Goal: Task Accomplishment & Management: Complete application form

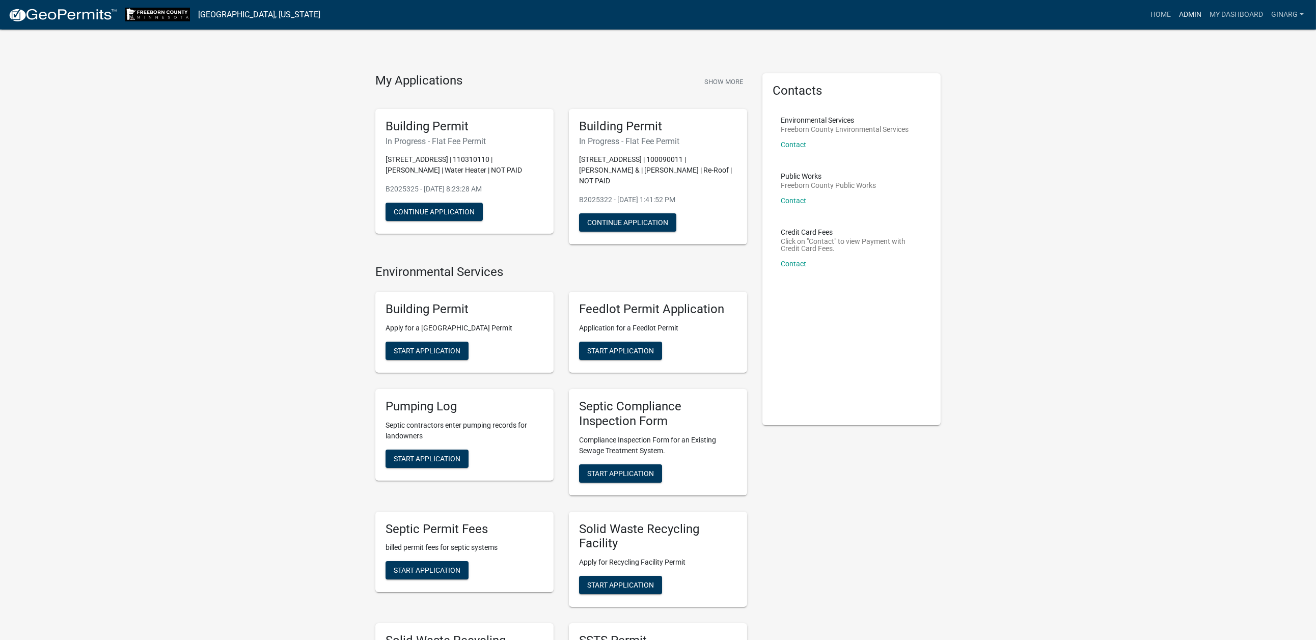
click at [1175, 18] on link "Admin" at bounding box center [1190, 14] width 31 height 19
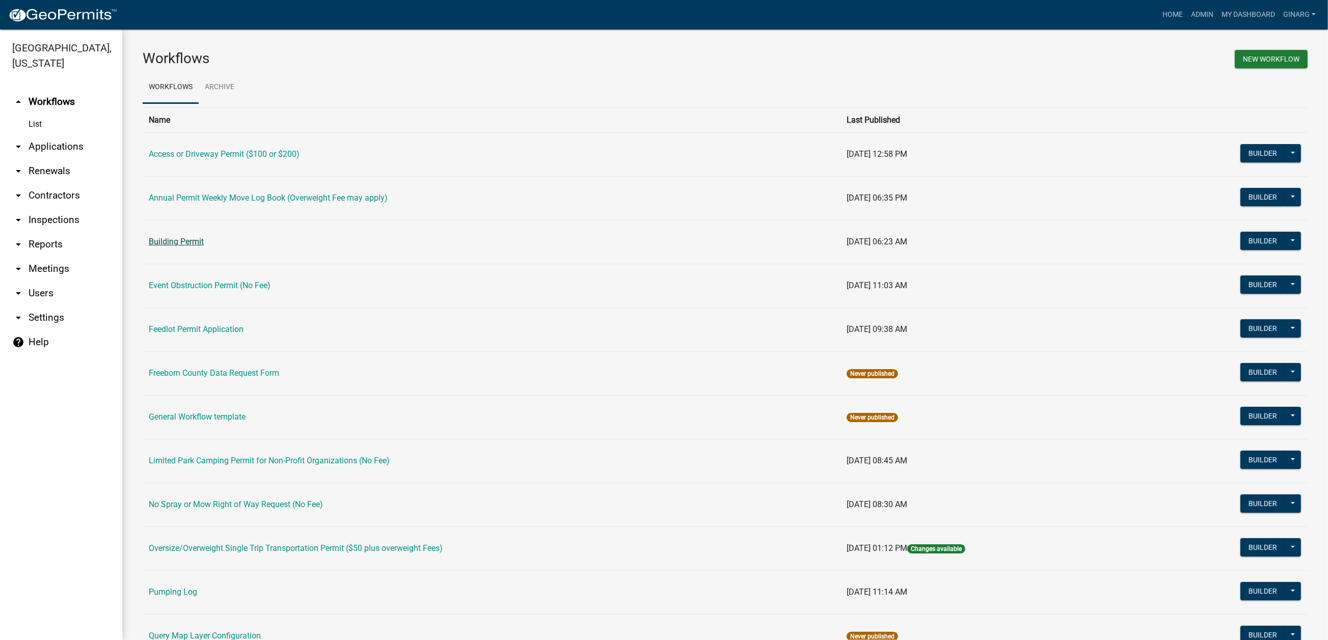
click at [204, 247] on link "Building Permit" at bounding box center [176, 242] width 55 height 10
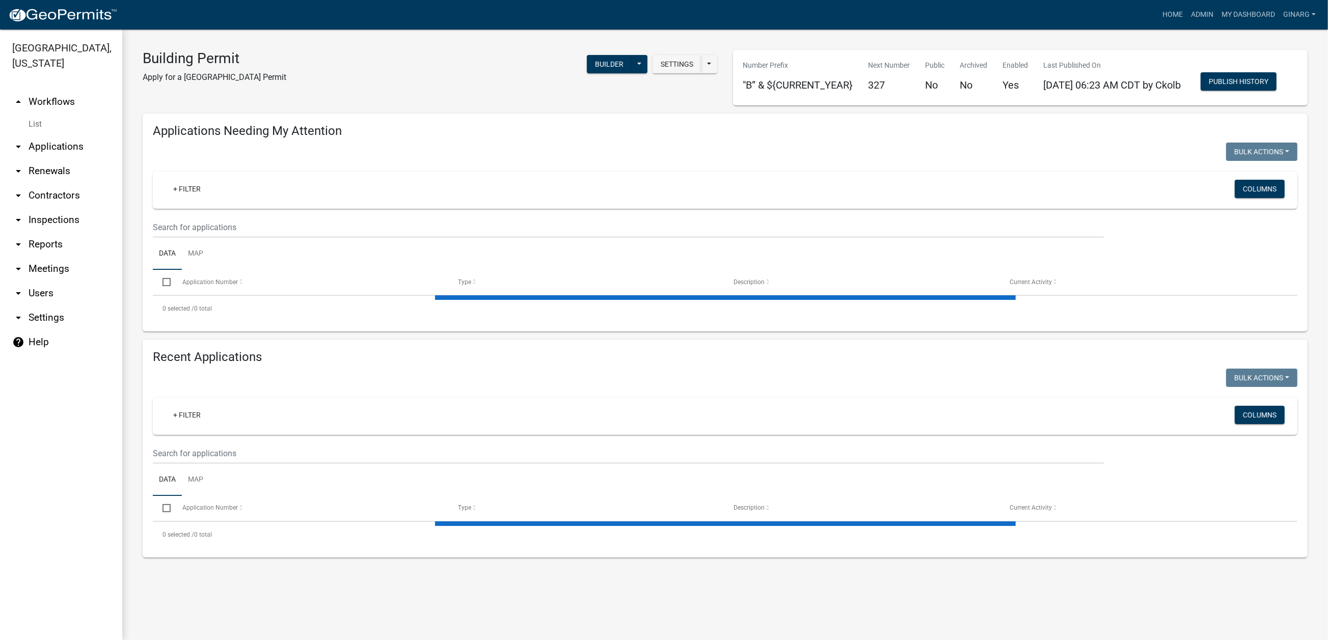
select select "3: 100"
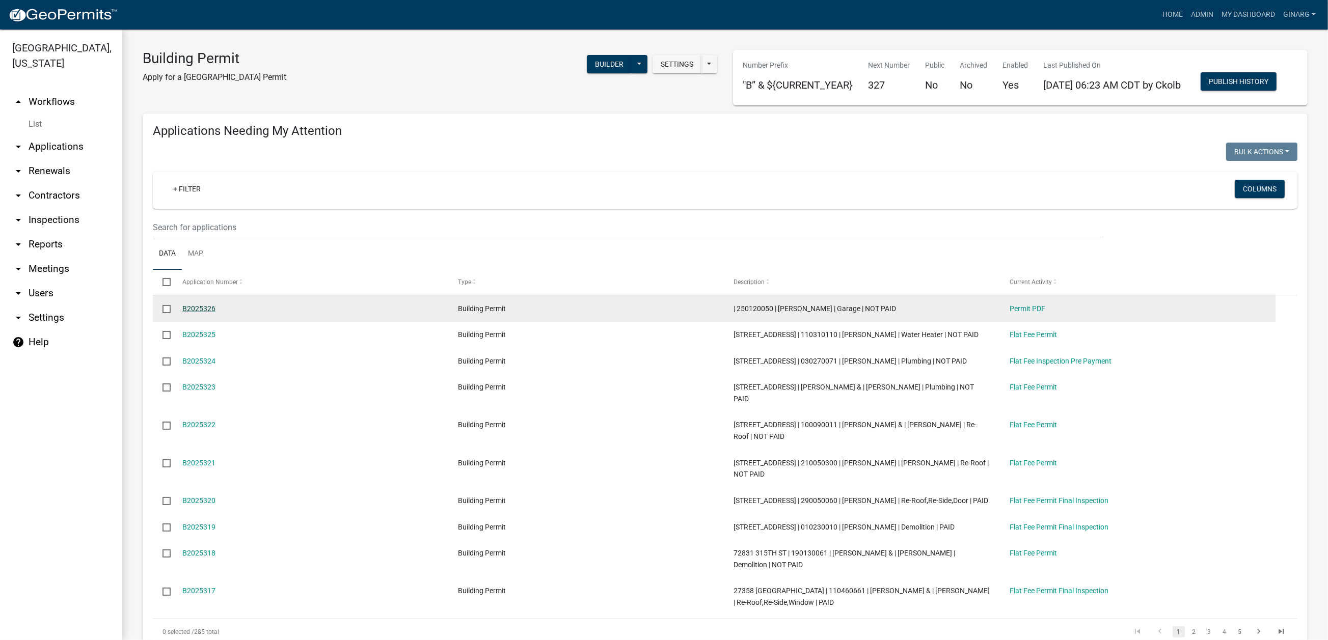
click at [215, 313] on link "B2025326" at bounding box center [198, 309] width 33 height 8
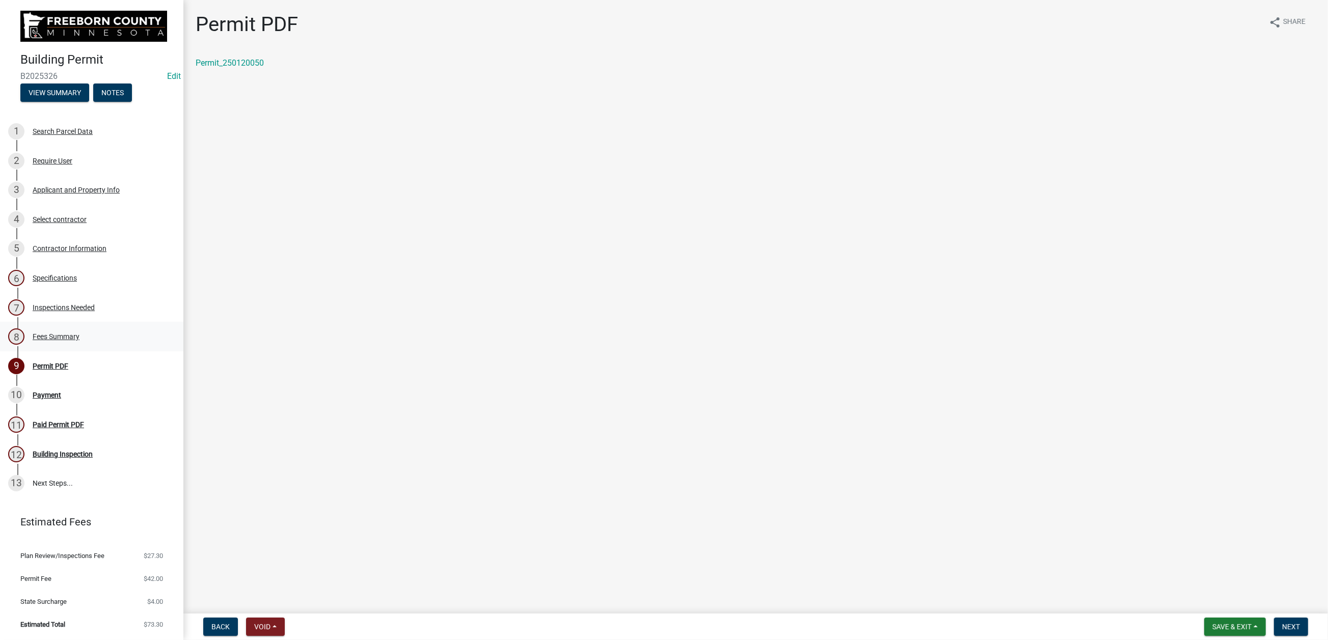
click at [79, 340] on div "Fees Summary" at bounding box center [56, 336] width 47 height 7
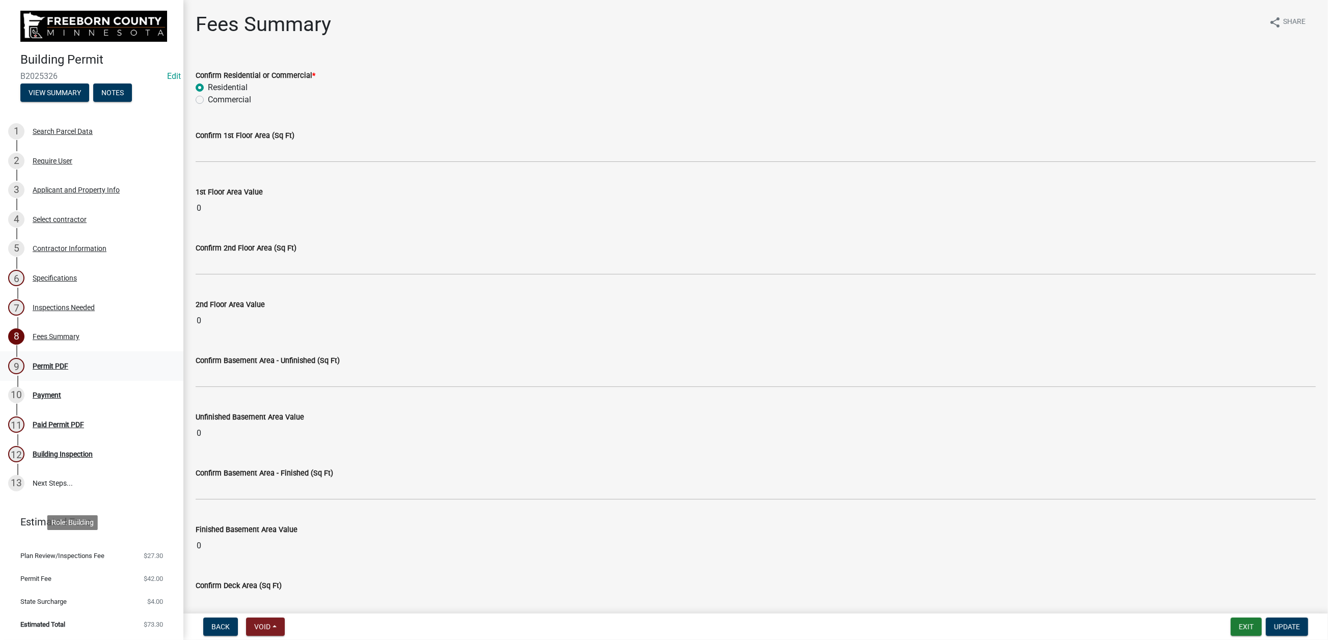
click at [68, 370] on div "Permit PDF" at bounding box center [51, 366] width 36 height 7
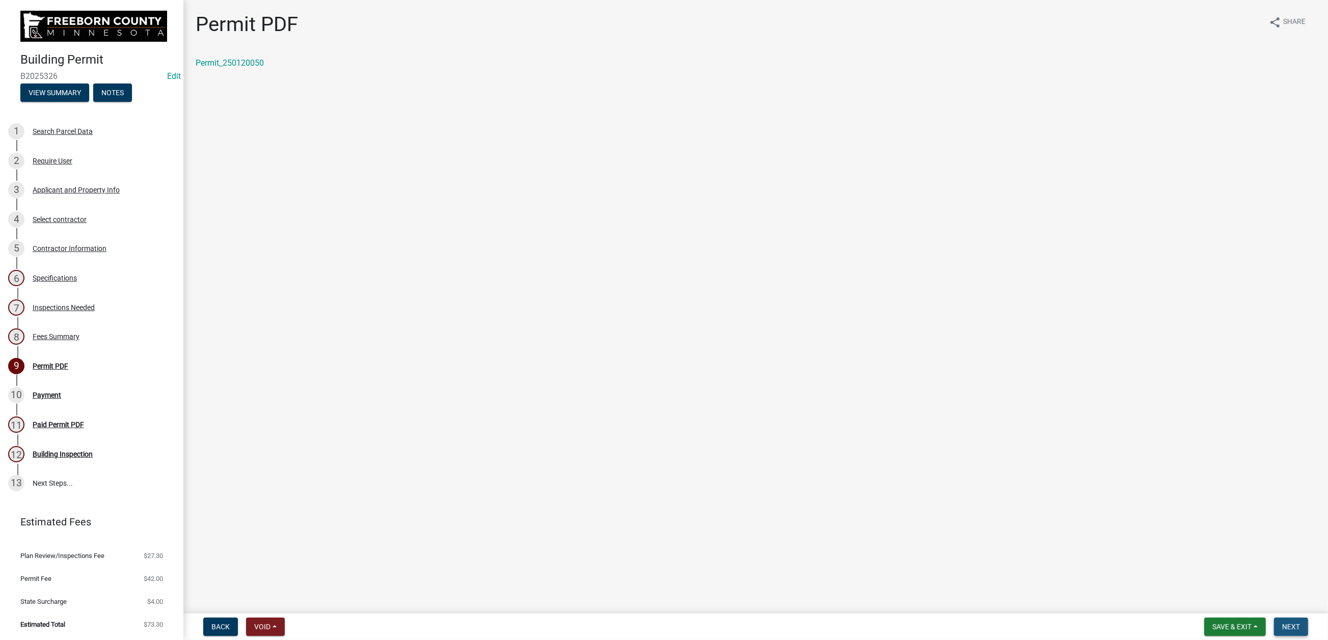
click at [1282, 623] on span "Next" at bounding box center [1291, 627] width 18 height 8
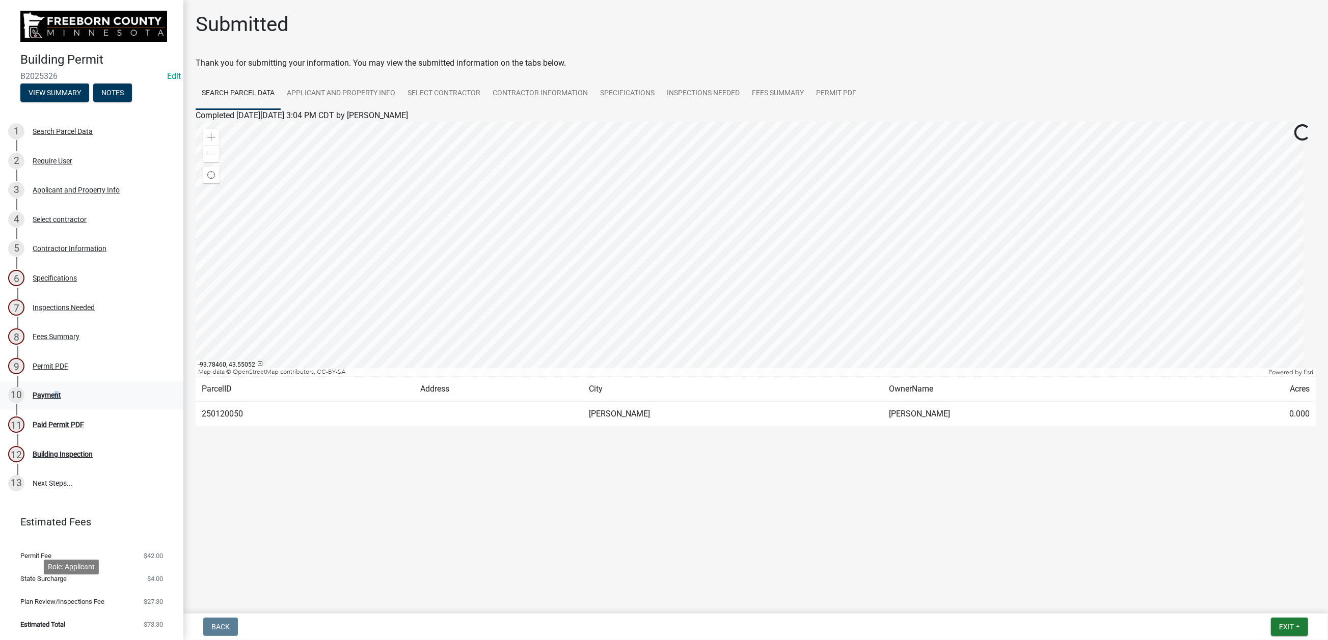
click at [61, 399] on div "Payment" at bounding box center [47, 395] width 29 height 7
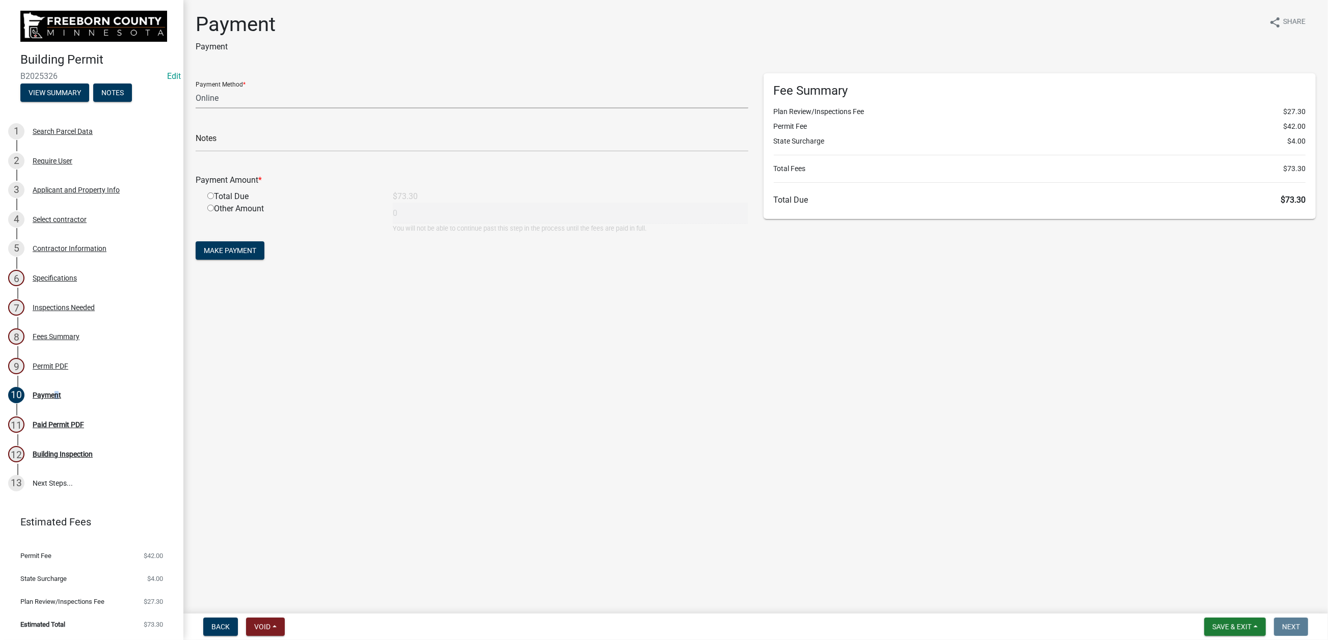
click at [276, 108] on select "Credit Card POS Check Cash Online" at bounding box center [472, 98] width 553 height 21
select select "2: 1"
click at [201, 108] on select "Credit Card POS Check Cash Online" at bounding box center [472, 98] width 553 height 21
click at [237, 152] on input "text" at bounding box center [472, 141] width 553 height 21
type input "cash"
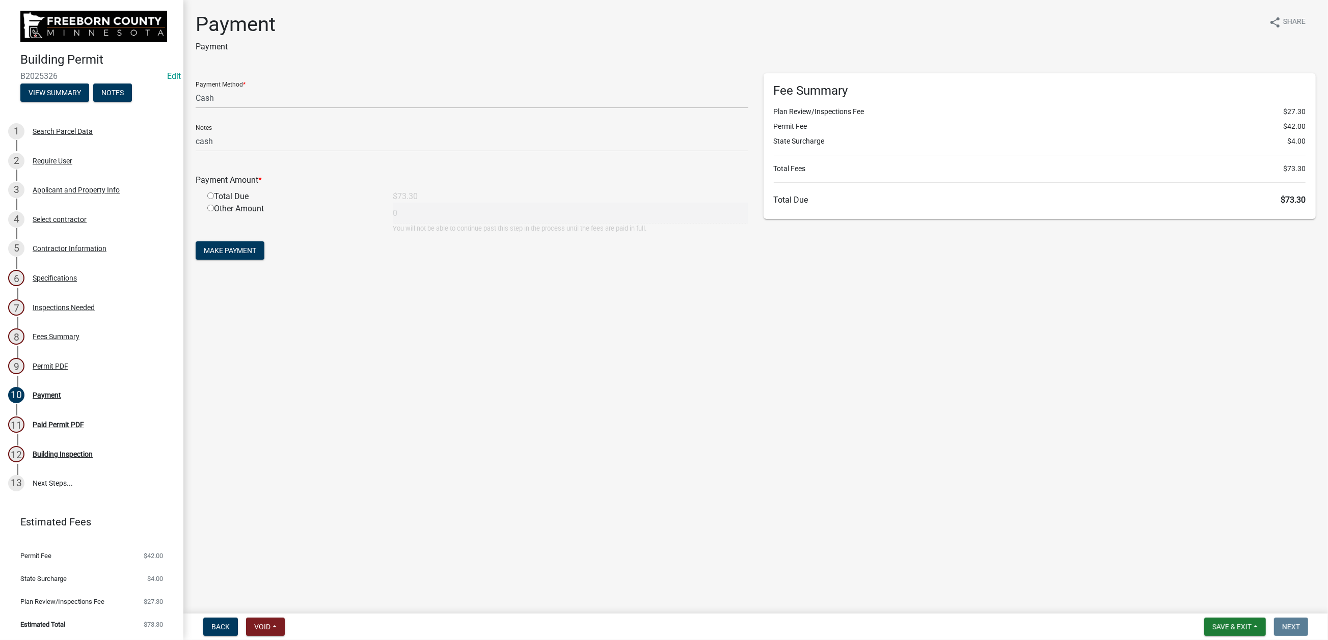
click at [214, 199] on input "radio" at bounding box center [210, 196] width 7 height 7
radio input "true"
type input "73.3"
click at [238, 255] on span "Make Payment" at bounding box center [230, 251] width 52 height 8
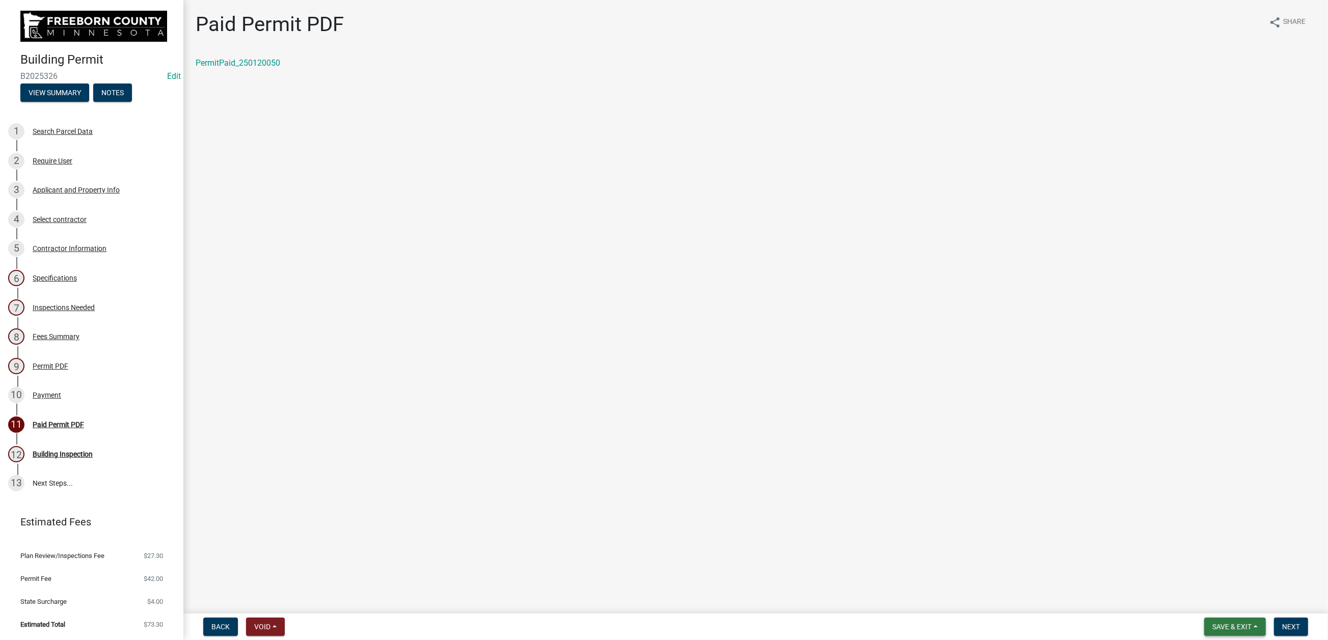
click at [1212, 623] on span "Save & Exit" at bounding box center [1231, 627] width 39 height 8
click at [1184, 582] on button "Save & Exit" at bounding box center [1224, 591] width 81 height 24
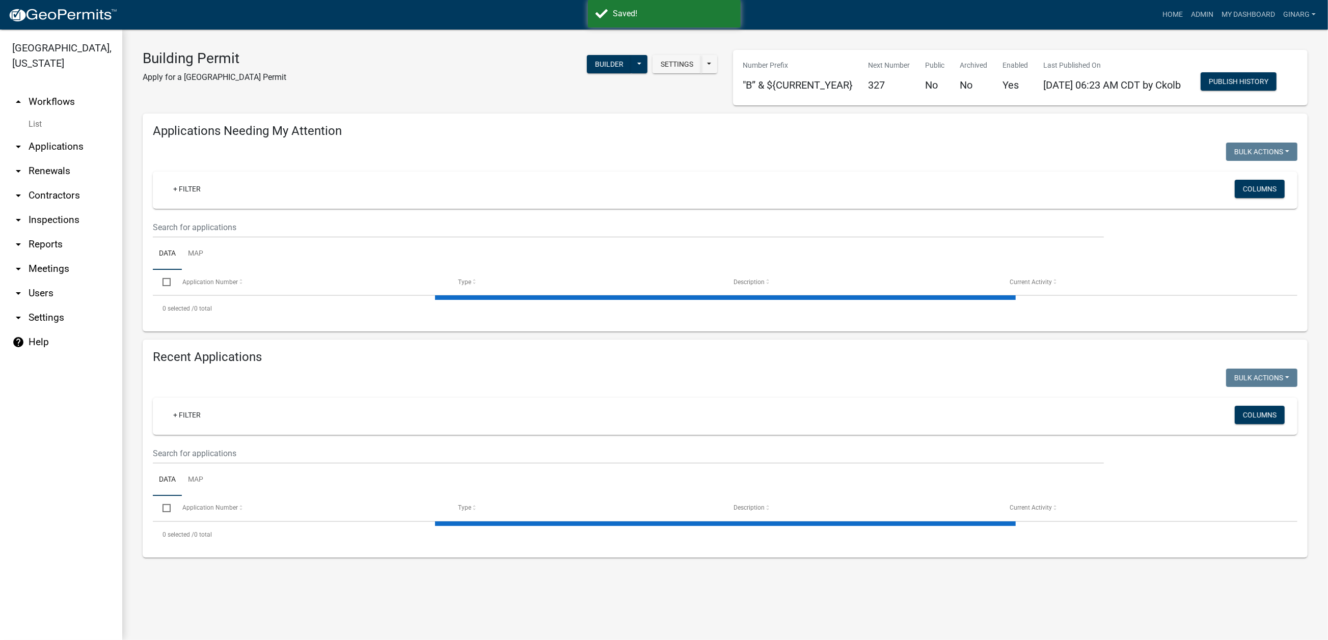
select select "3: 100"
